Goal: Information Seeking & Learning: Learn about a topic

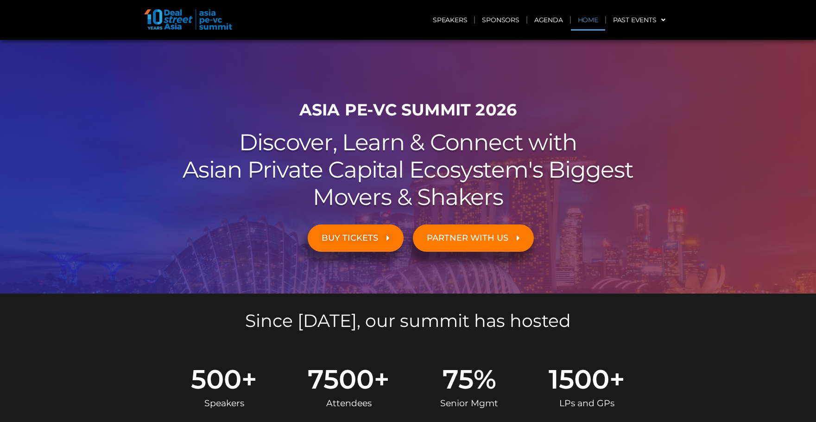
click at [583, 19] on link "Home" at bounding box center [588, 19] width 34 height 21
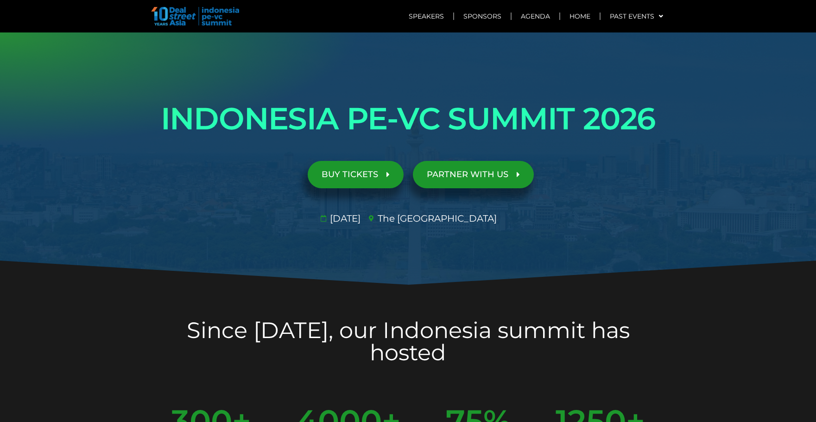
click at [361, 166] on link "BUY TICKETS" at bounding box center [356, 174] width 96 height 27
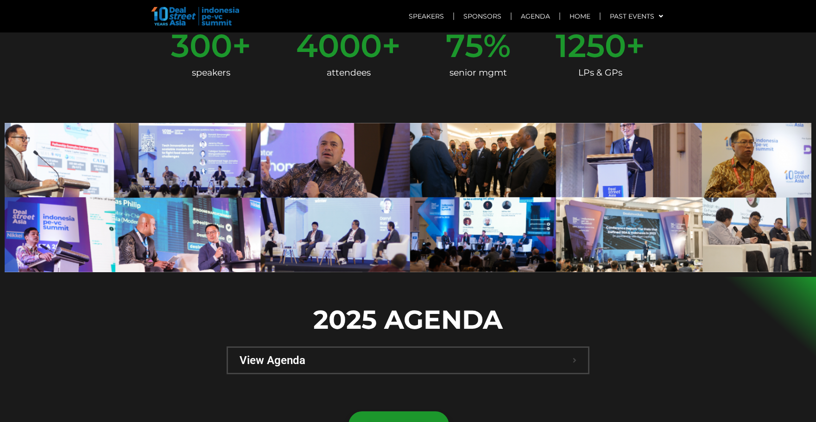
scroll to position [229, 0]
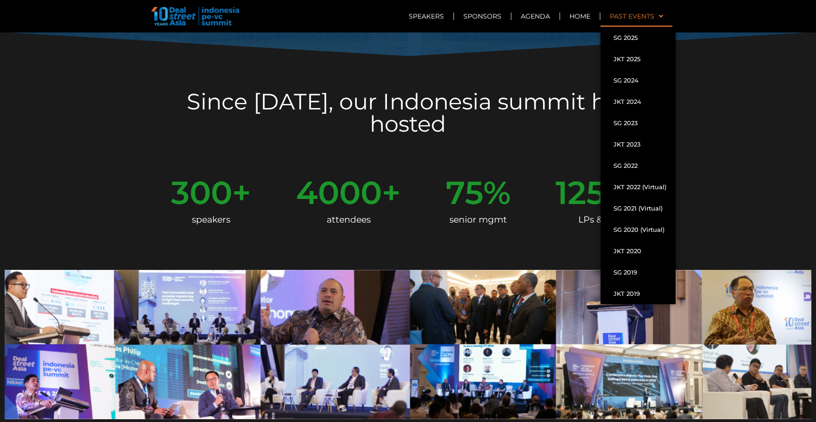
click at [645, 20] on link "Past Events" at bounding box center [637, 16] width 72 height 21
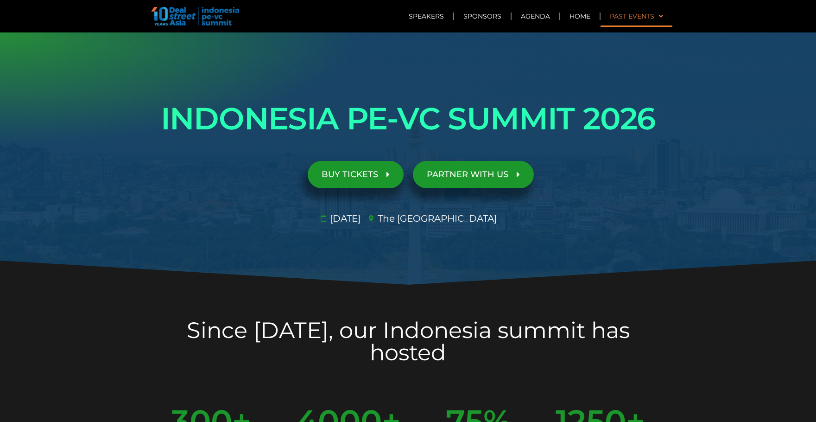
click at [645, 20] on link "Past Events" at bounding box center [637, 16] width 72 height 21
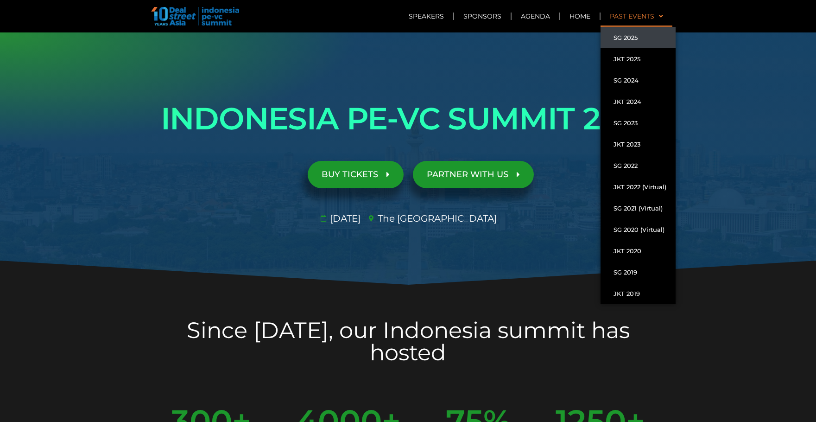
click at [638, 37] on link "SG 2025" at bounding box center [638, 37] width 75 height 21
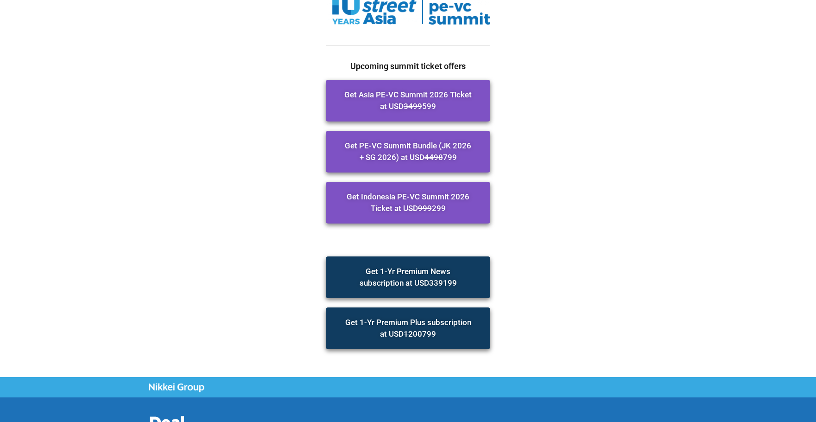
scroll to position [93, 0]
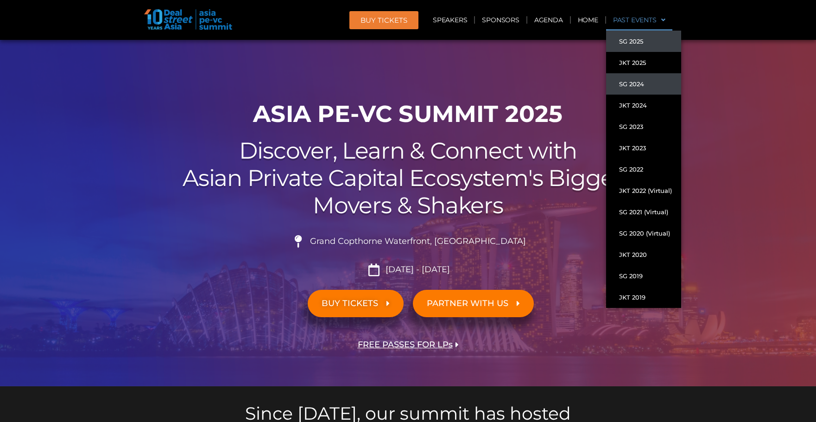
click at [643, 82] on link "SG 2024" at bounding box center [643, 83] width 75 height 21
click at [629, 83] on link "SG 2024" at bounding box center [643, 83] width 75 height 21
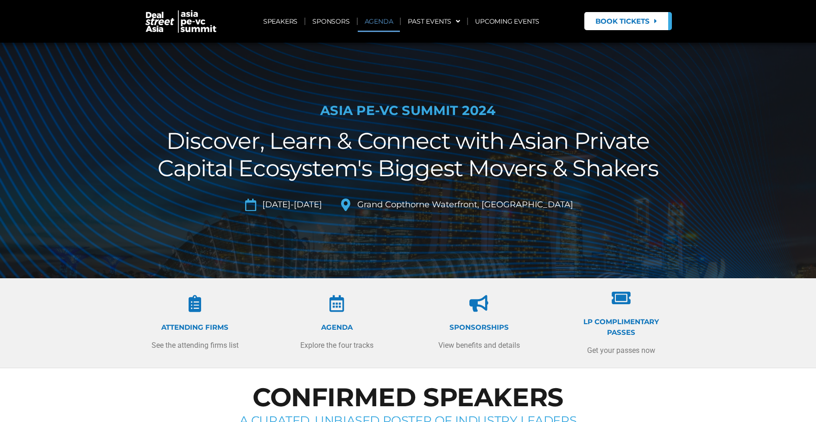
click at [377, 18] on link "AGENDA" at bounding box center [379, 21] width 43 height 21
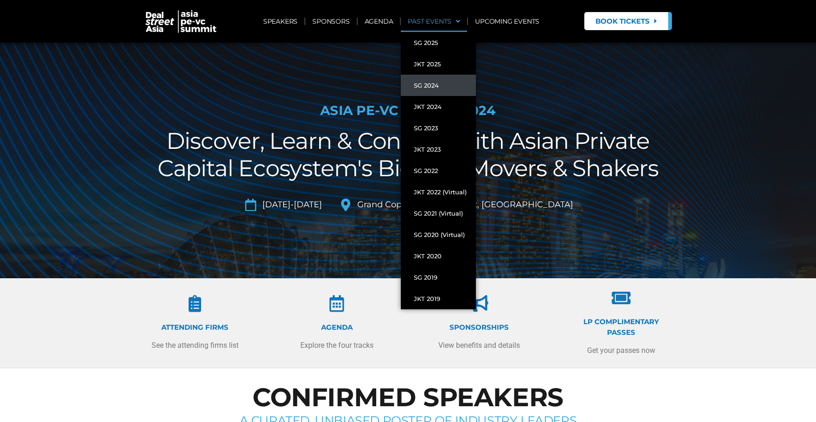
click at [433, 22] on link "PAST EVENTS" at bounding box center [434, 21] width 66 height 21
click at [432, 121] on link "SG 2023" at bounding box center [438, 127] width 75 height 21
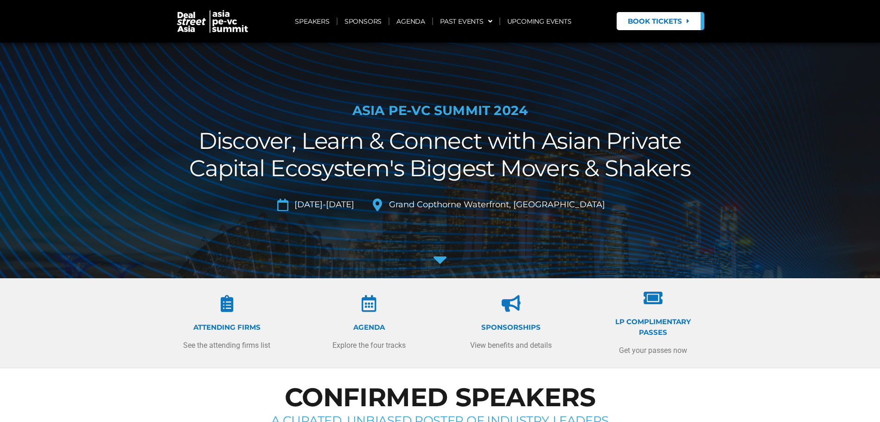
click at [178, 22] on img at bounding box center [213, 21] width 74 height 24
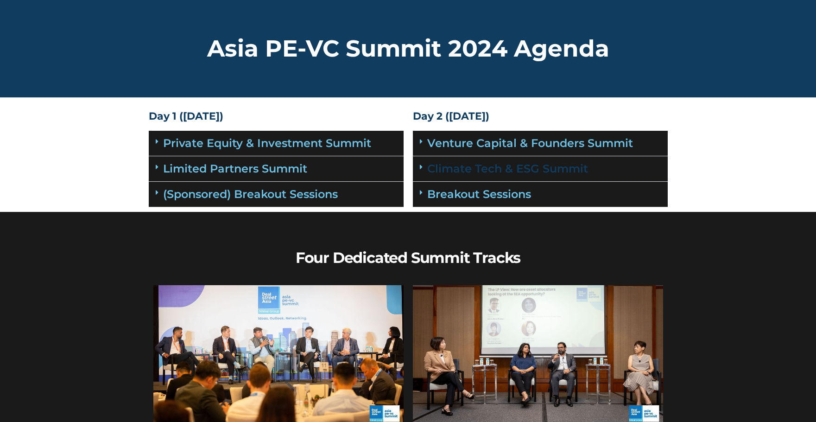
drag, startPoint x: 452, startPoint y: 166, endPoint x: 442, endPoint y: 169, distance: 10.0
click at [452, 166] on link "Climate Tech & ESG Summit" at bounding box center [507, 168] width 161 height 13
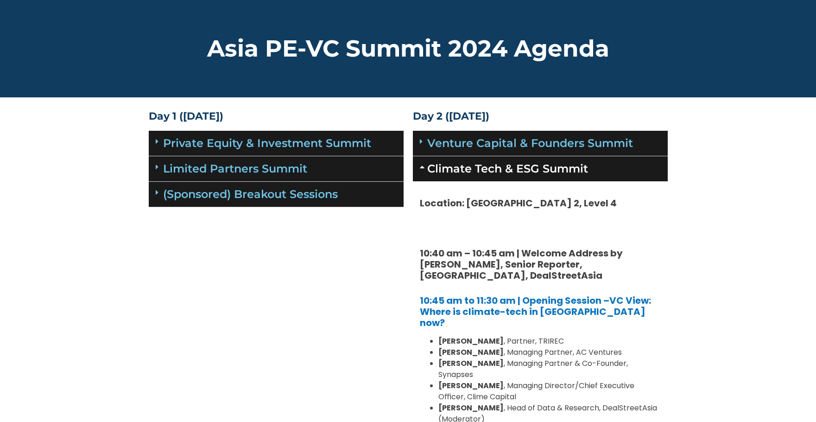
click at [351, 163] on div "Limited Partners Summit" at bounding box center [276, 168] width 255 height 25
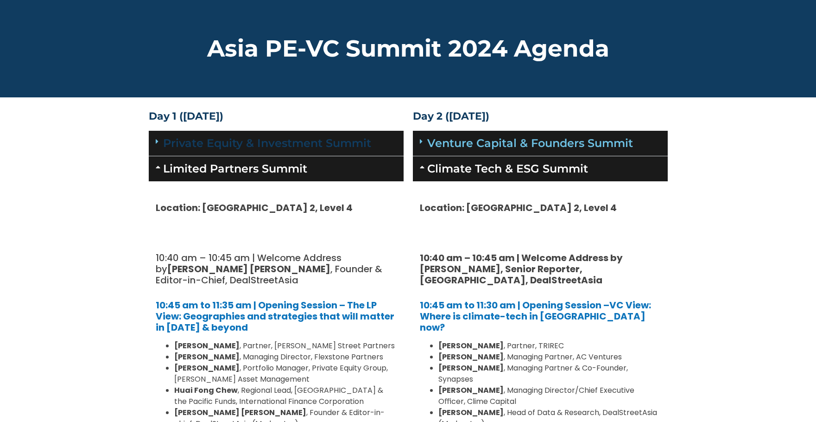
click at [371, 141] on link "Private Equity & Investment Summit" at bounding box center [267, 142] width 208 height 13
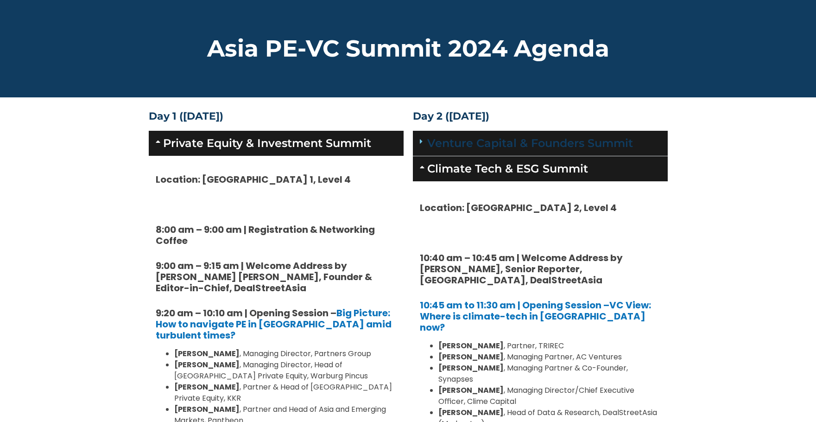
click at [452, 142] on link "Venture Capital & Founders​ Summit" at bounding box center [530, 142] width 206 height 13
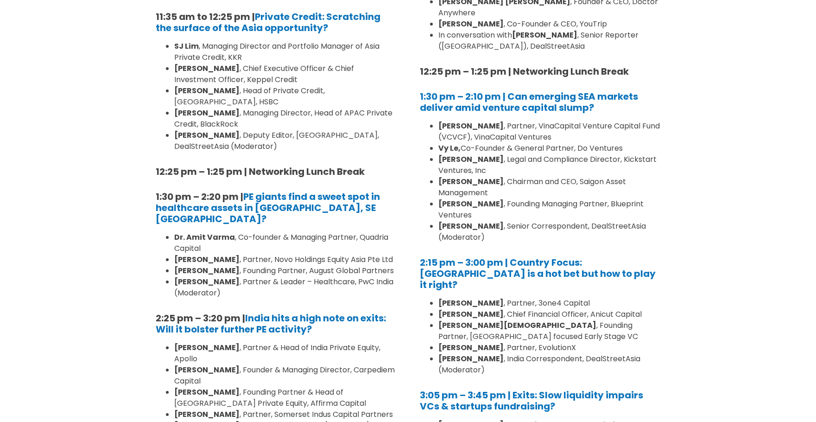
scroll to position [788, 0]
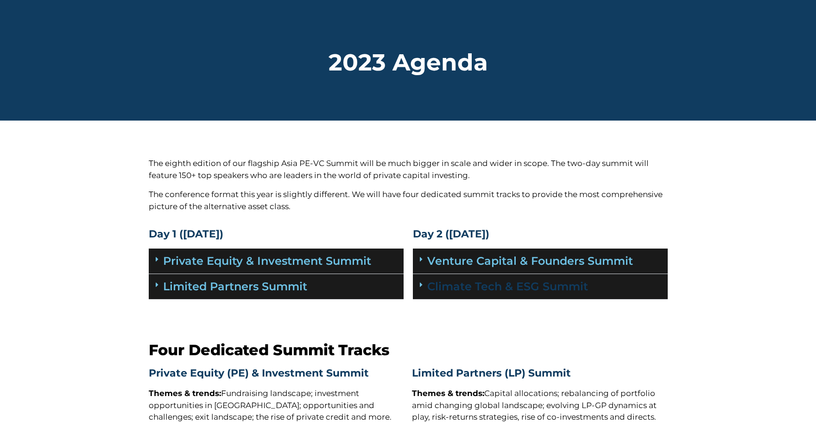
click at [452, 287] on link "Climate Tech & ESG Summit" at bounding box center [507, 286] width 161 height 13
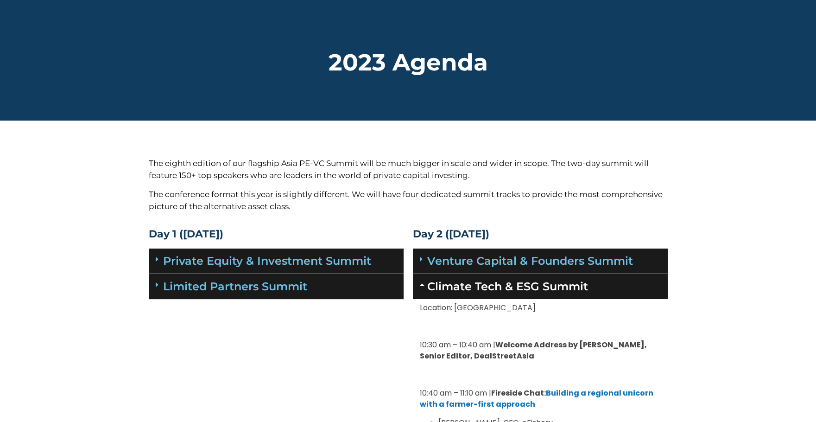
click at [372, 282] on div "Limited Partners Summit" at bounding box center [276, 286] width 255 height 25
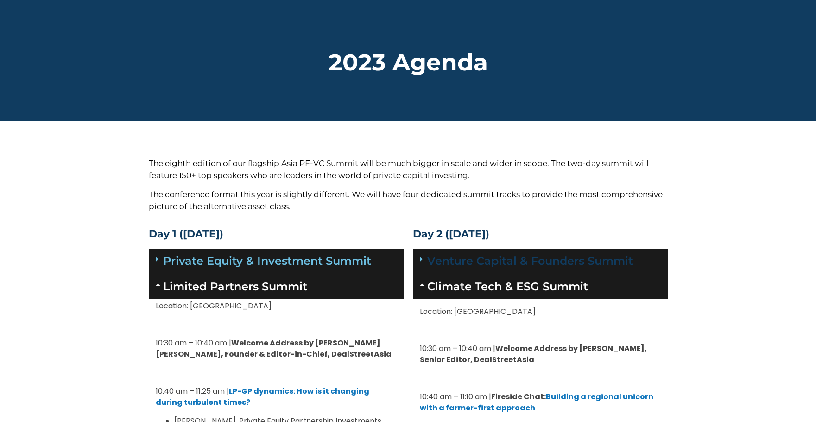
click at [459, 255] on link "Venture Capital & Founders​ Summit" at bounding box center [530, 260] width 206 height 13
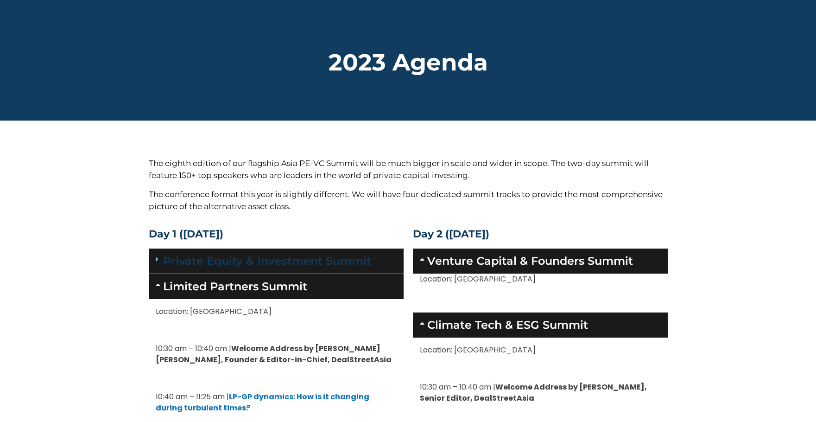
click at [341, 256] on link "Private Equity & Investment Summit" at bounding box center [267, 260] width 208 height 13
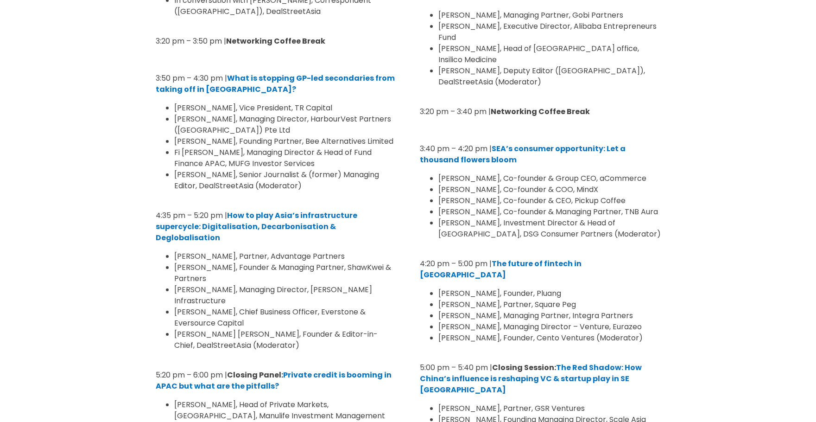
scroll to position [1279, 0]
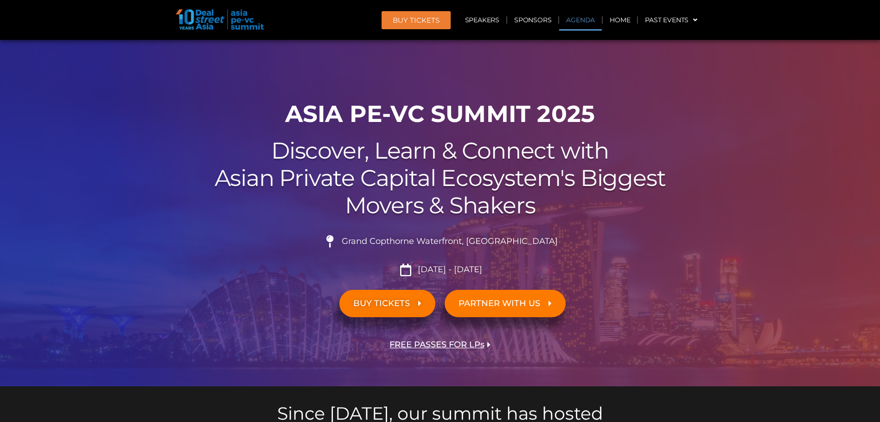
click at [571, 21] on link "Agenda" at bounding box center [580, 19] width 43 height 21
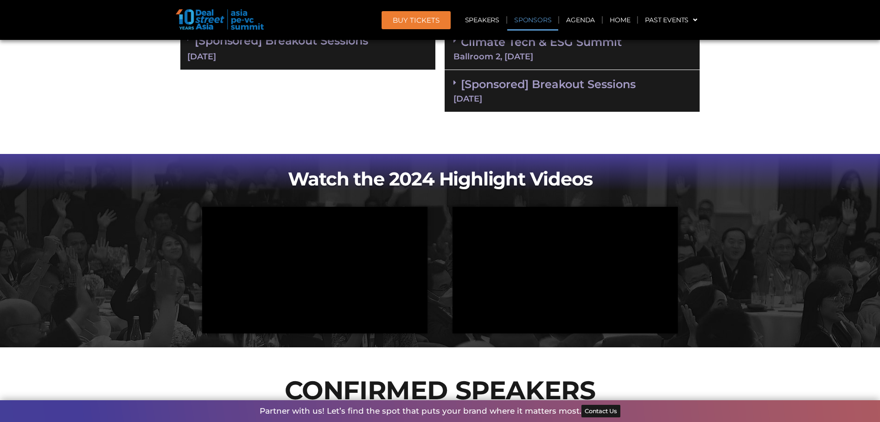
click at [520, 17] on link "Sponsors" at bounding box center [532, 19] width 51 height 21
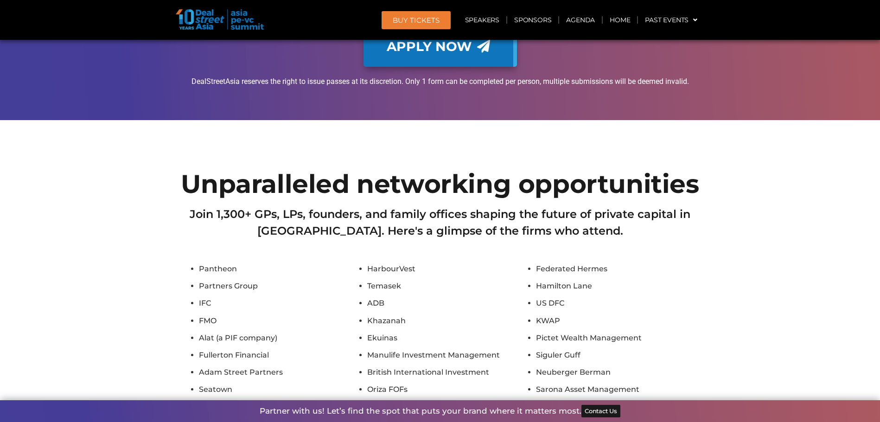
scroll to position [5582, 0]
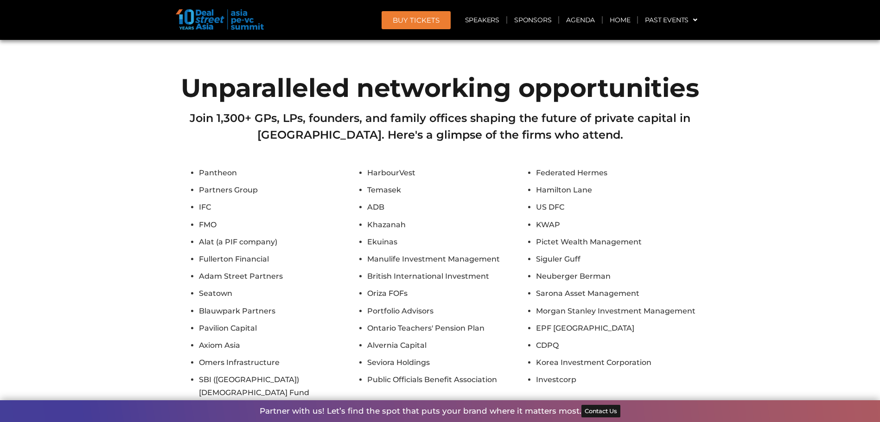
scroll to position [5675, 0]
